Goal: Information Seeking & Learning: Check status

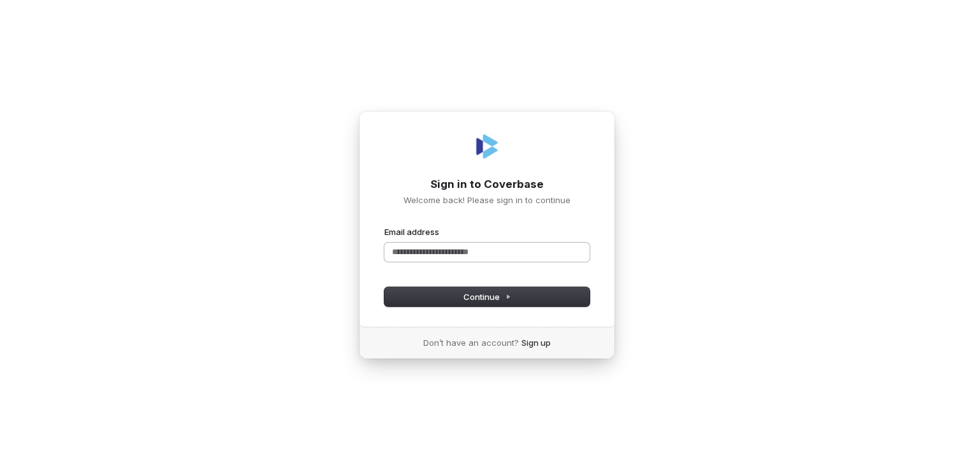
click at [466, 249] on input "Email address" at bounding box center [486, 252] width 205 height 19
click at [384, 226] on button "submit" at bounding box center [384, 226] width 0 height 0
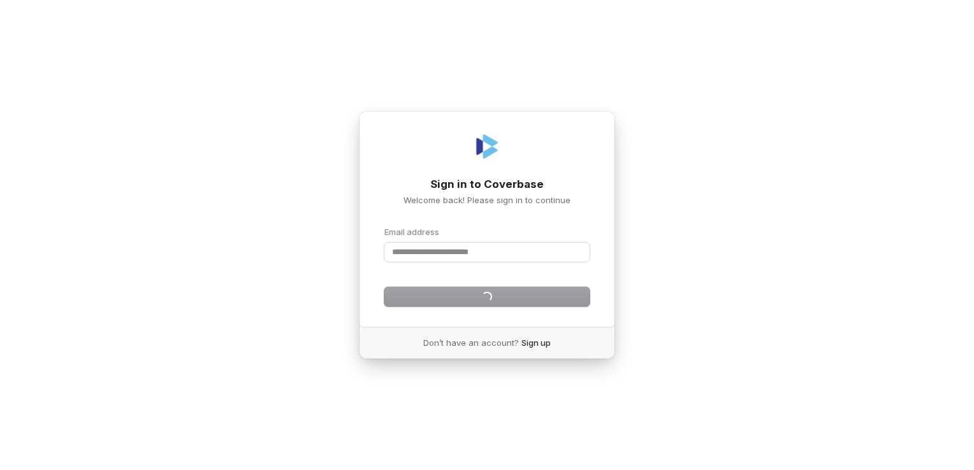
type input "**********"
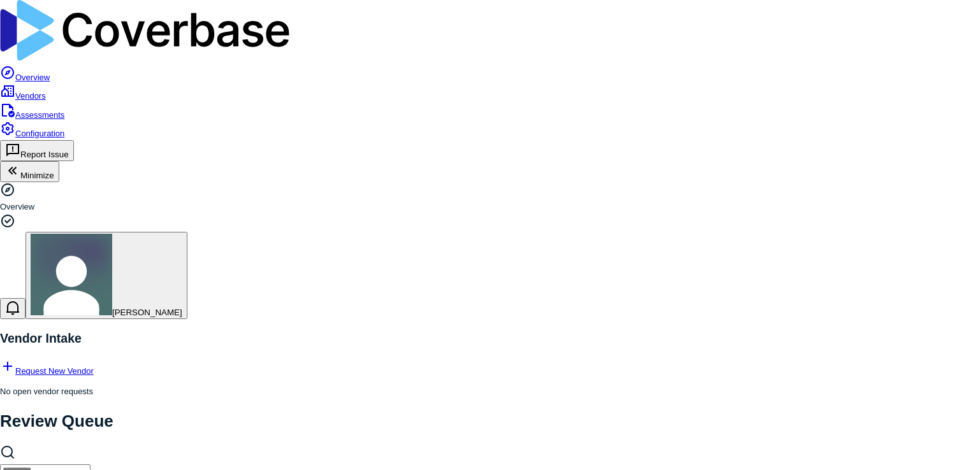
click at [59, 110] on link "Assessments" at bounding box center [32, 115] width 64 height 10
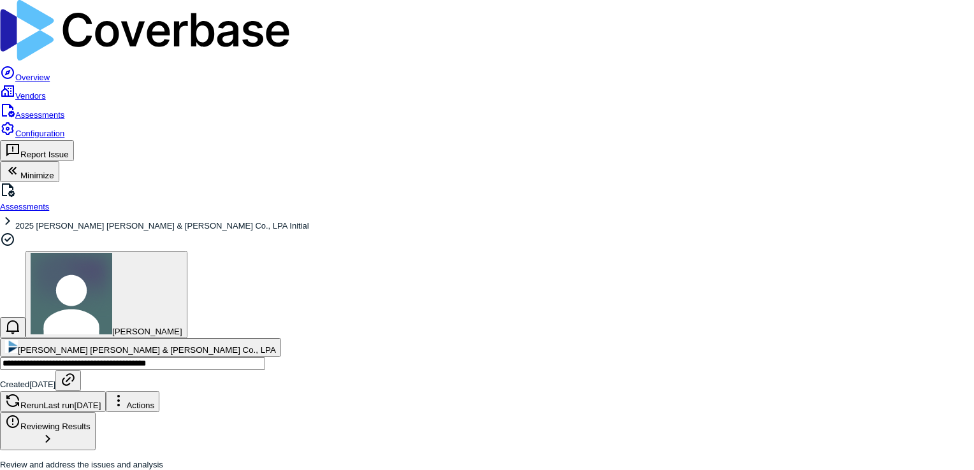
click at [49, 202] on link "Assessments" at bounding box center [24, 207] width 49 height 10
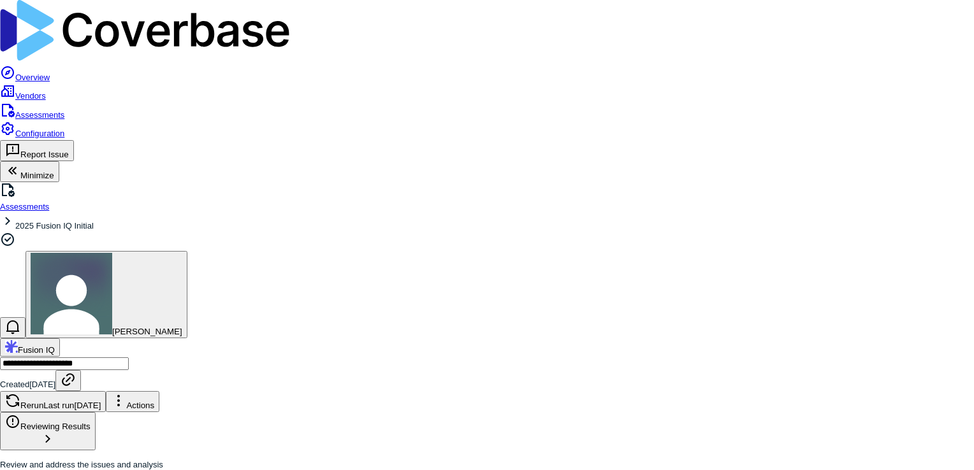
click at [64, 110] on link "Assessments" at bounding box center [32, 115] width 64 height 10
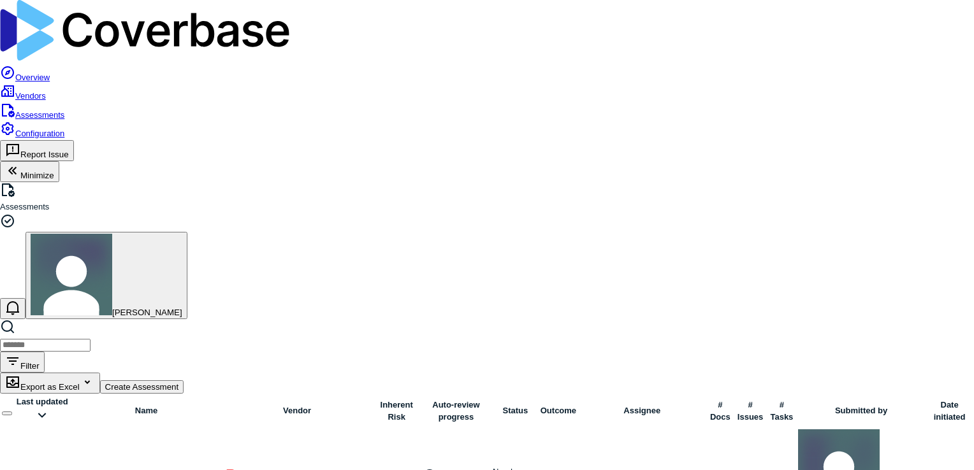
click at [72, 470] on link at bounding box center [72, 478] width 0 height 10
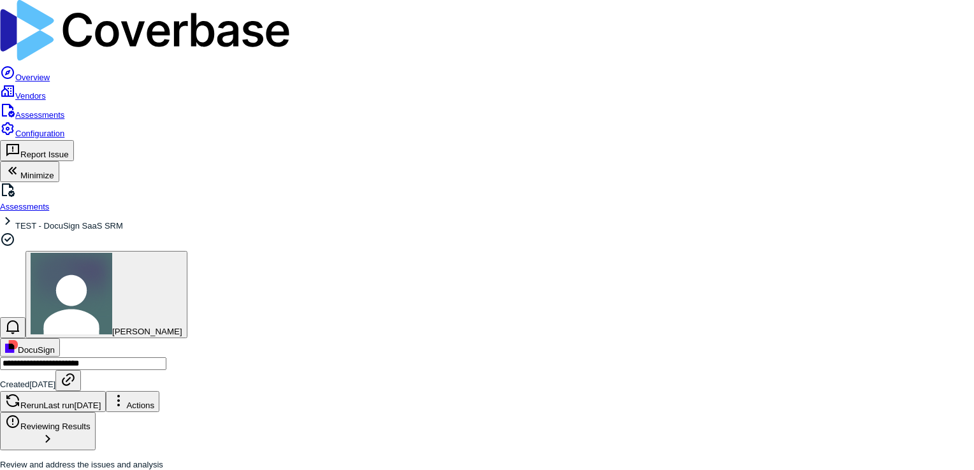
click at [49, 202] on link "Assessments" at bounding box center [24, 207] width 49 height 10
